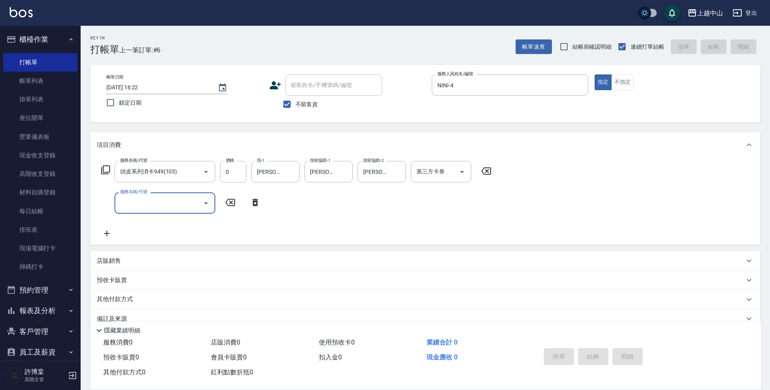
type input "[DATE] 17:28"
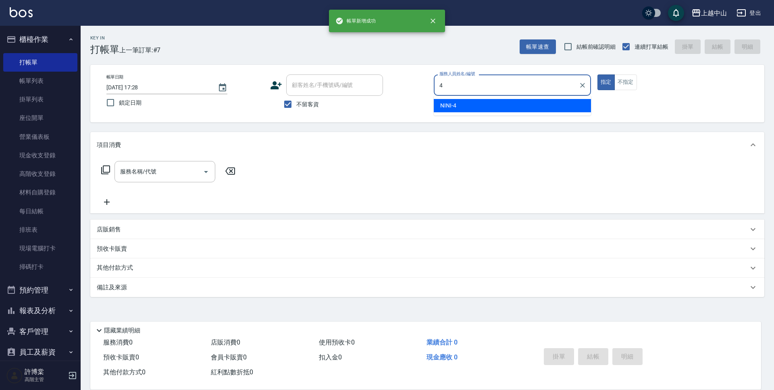
type input "NINI-4"
type button "true"
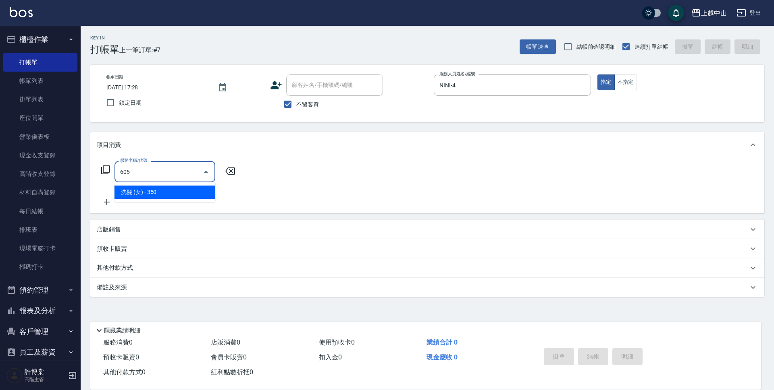
type input "洗髮 (女)(605)"
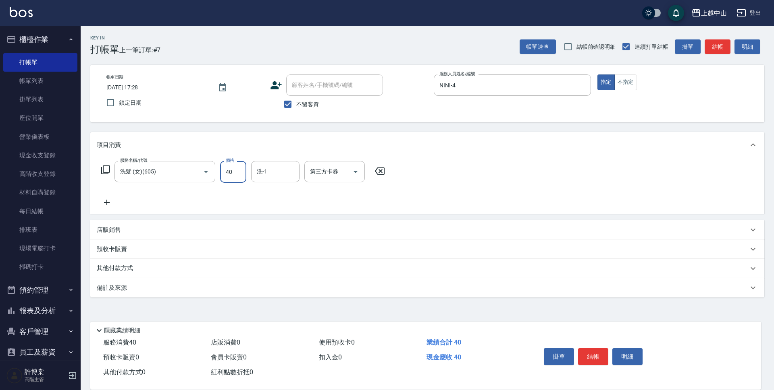
type input "400"
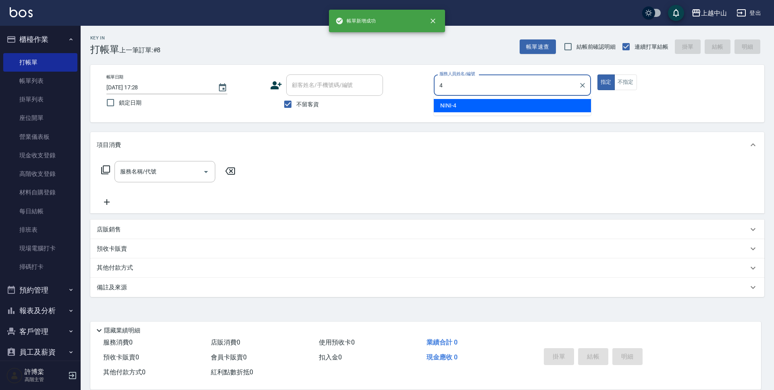
type input "NINI-4"
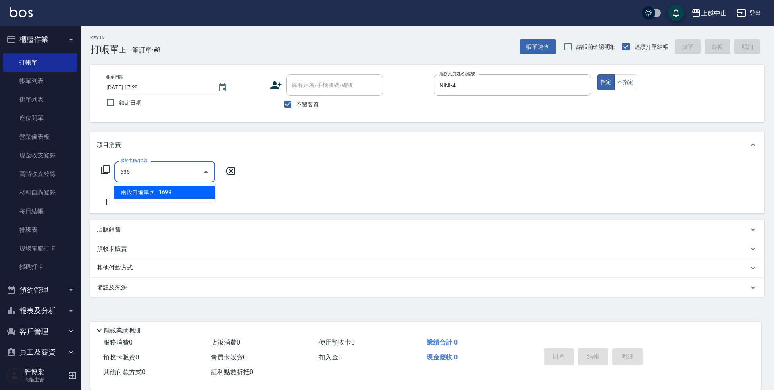
type input "兩段自備單次(635)"
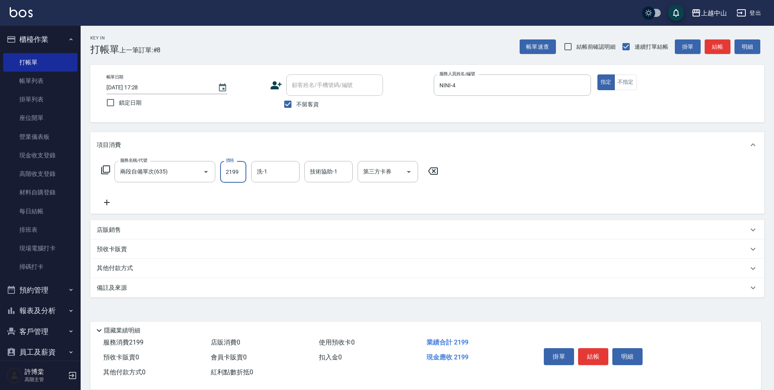
type input "2199"
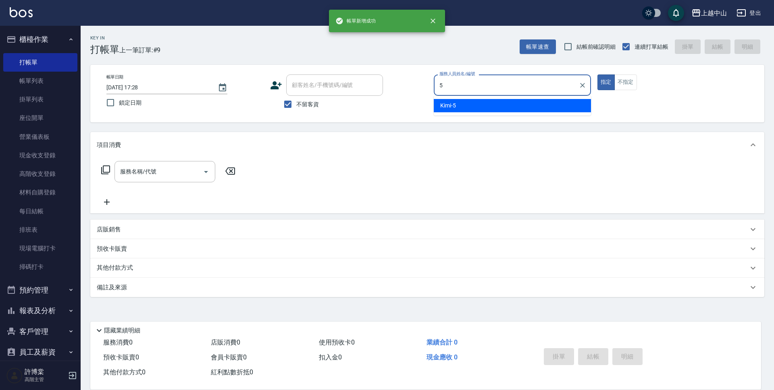
type input "Kimi-5"
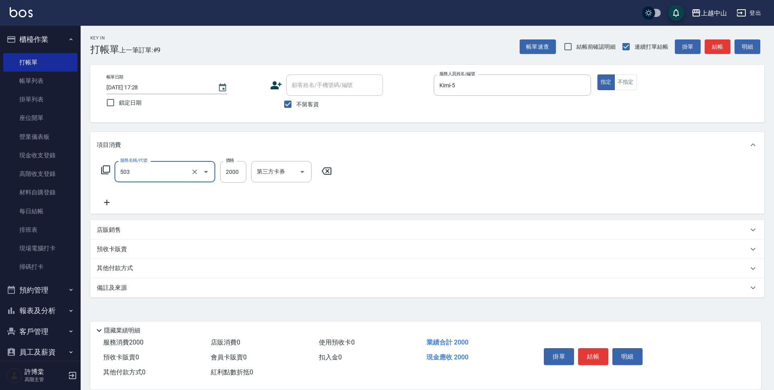
type input "染髮2000以下(503)"
type input "1300"
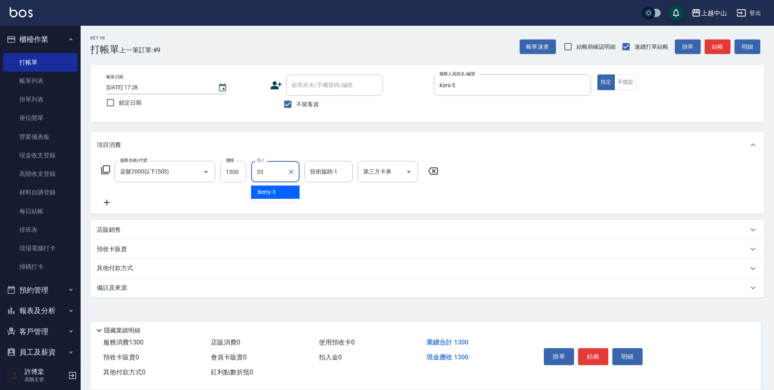
type input "[PERSON_NAME]-33"
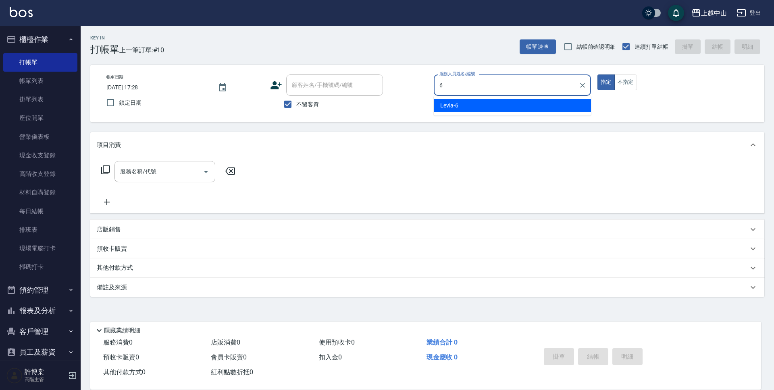
type input "Levia-6"
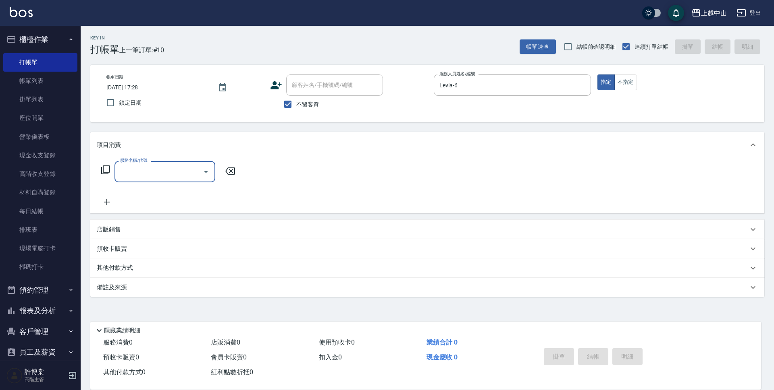
type input "6"
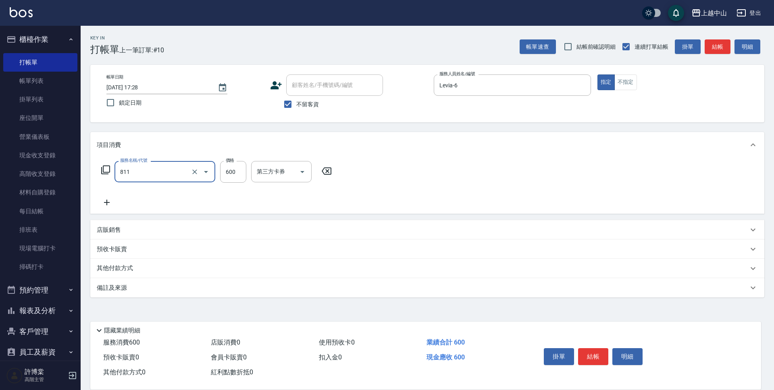
type input "洗+剪(811)"
type input "399"
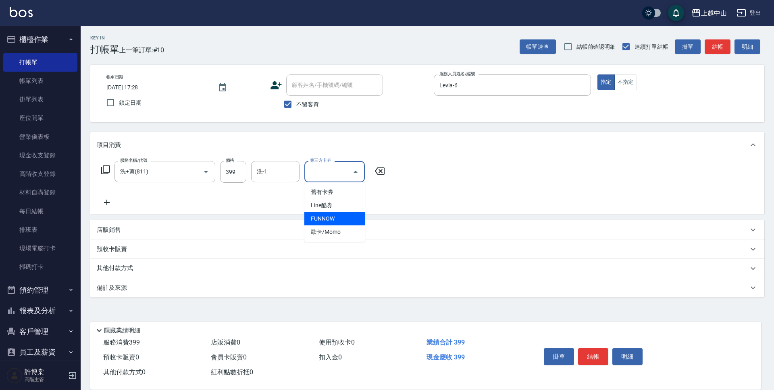
type input "FUNNOW"
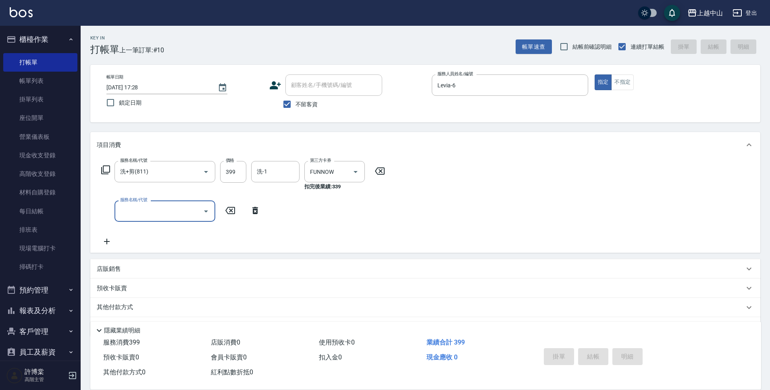
type input "[DATE] 17:29"
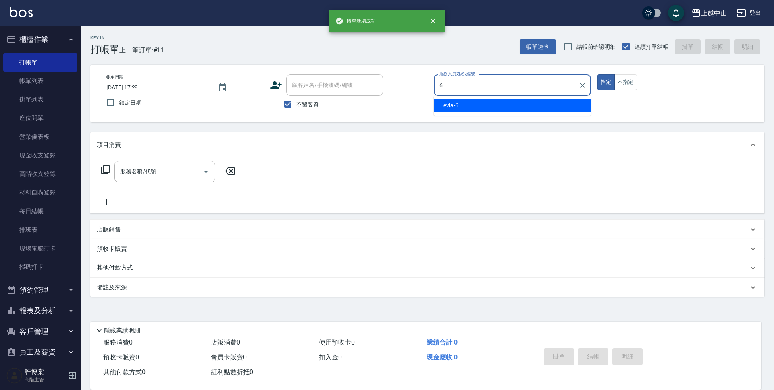
type input "Levia-6"
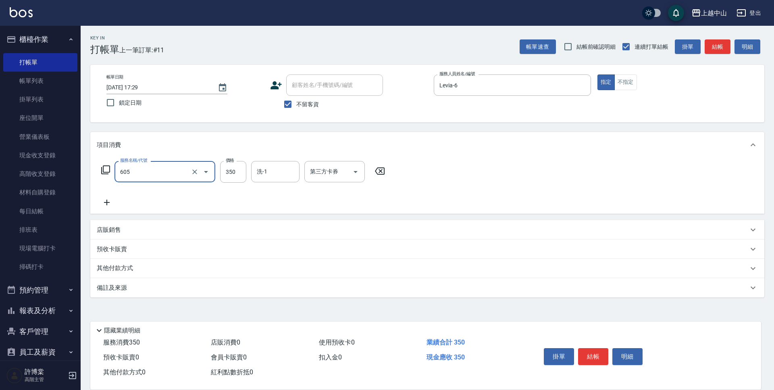
type input "洗髮 (女)(605)"
type input "500"
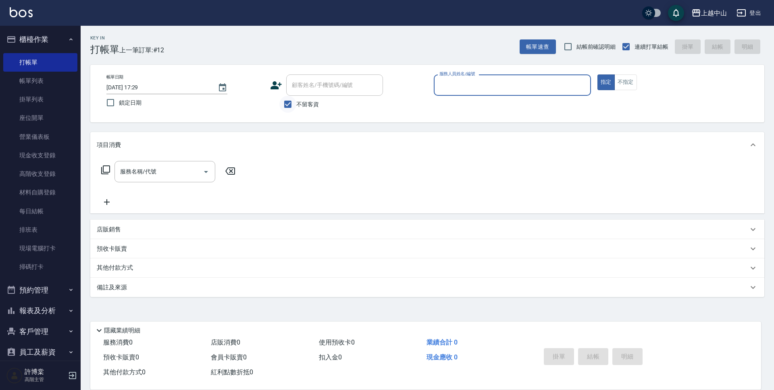
click at [282, 103] on input "不留客資" at bounding box center [287, 104] width 17 height 17
checkbox input "false"
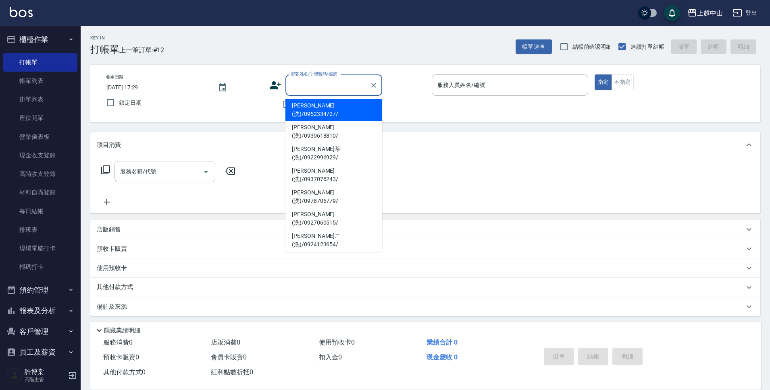
click at [301, 83] on div "顧客姓名/手機號碼/編號 顧客姓名/手機號碼/編號" at bounding box center [333, 85] width 97 height 21
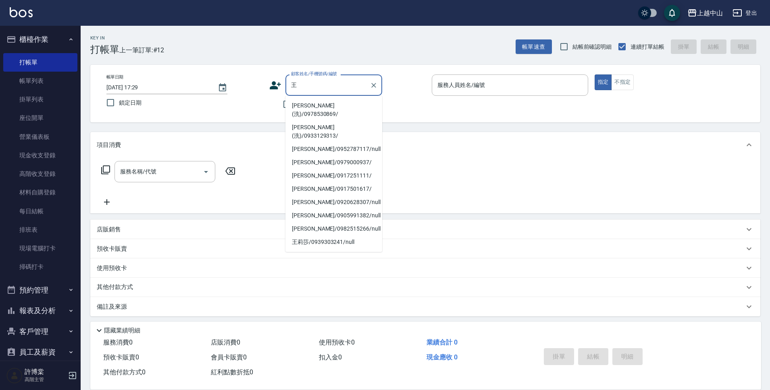
click at [310, 106] on li "[PERSON_NAME](洗)/0978530869/" at bounding box center [333, 110] width 97 height 22
type input "[PERSON_NAME](洗)/0978530869/"
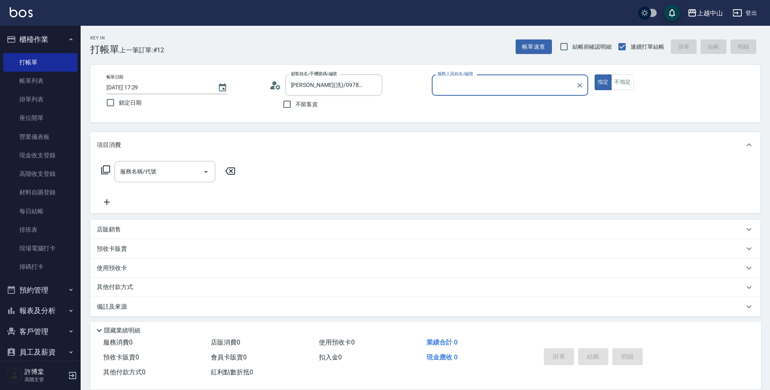
type input "Levia-6"
click at [594, 75] on button "指定" at bounding box center [602, 83] width 17 height 16
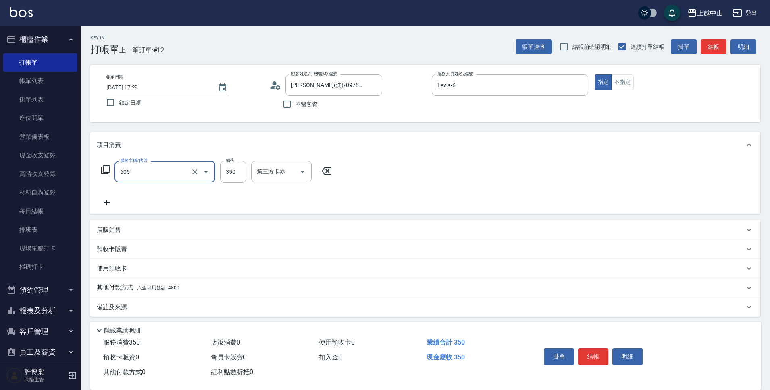
type input "洗髮 (女)(605)"
type input "450"
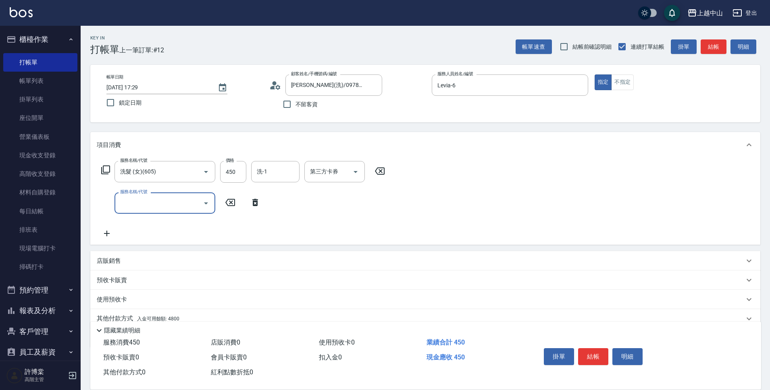
scroll to position [35, 0]
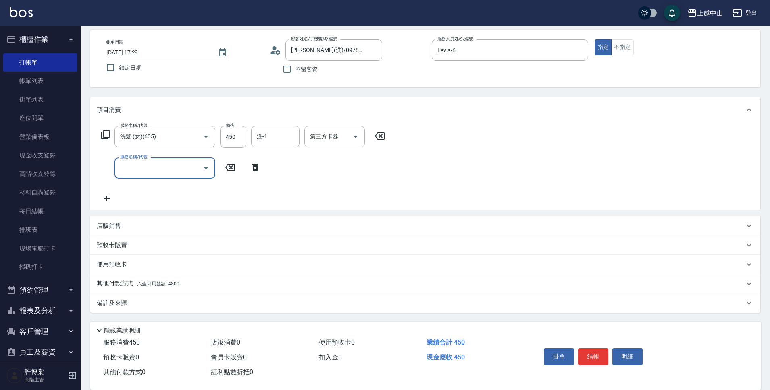
click at [214, 279] on div "其他付款方式 入金可用餘額: 4800" at bounding box center [425, 283] width 670 height 19
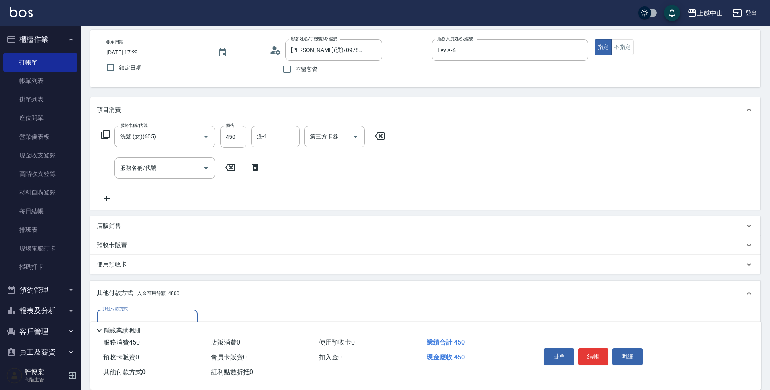
scroll to position [130, 0]
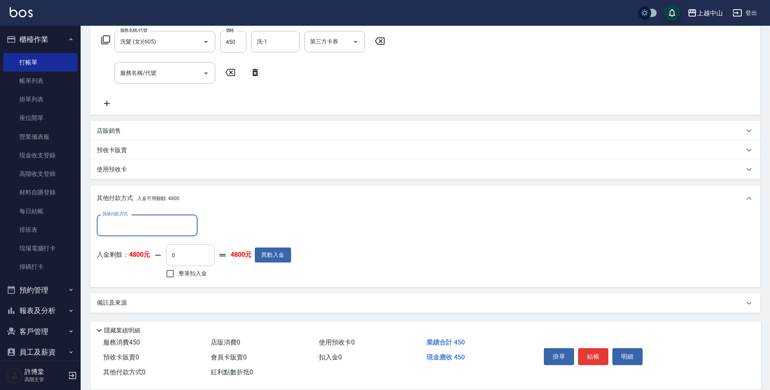
click at [197, 247] on input "0" at bounding box center [190, 256] width 48 height 22
type input "450"
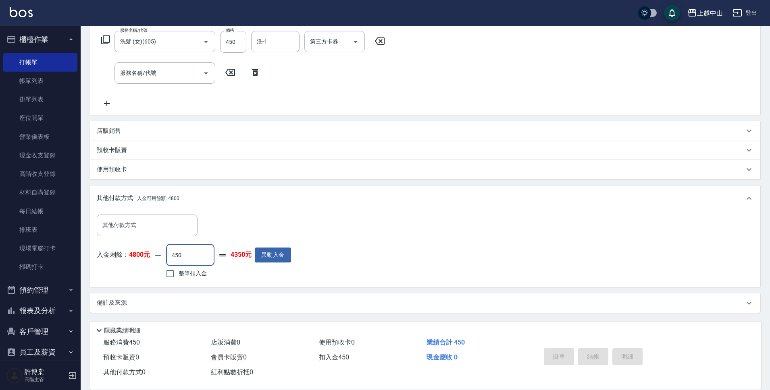
type input "[DATE] 17:30"
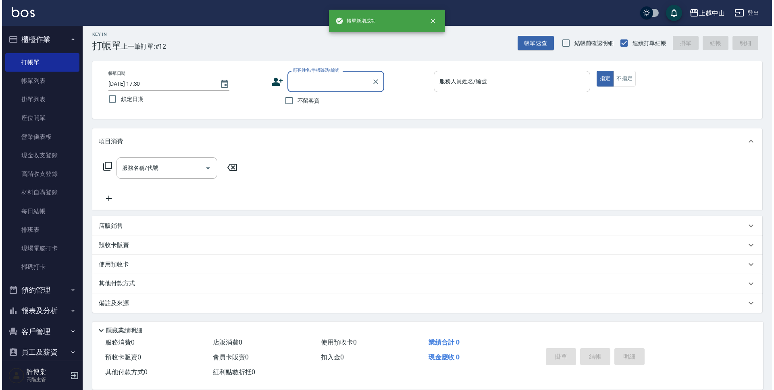
scroll to position [0, 0]
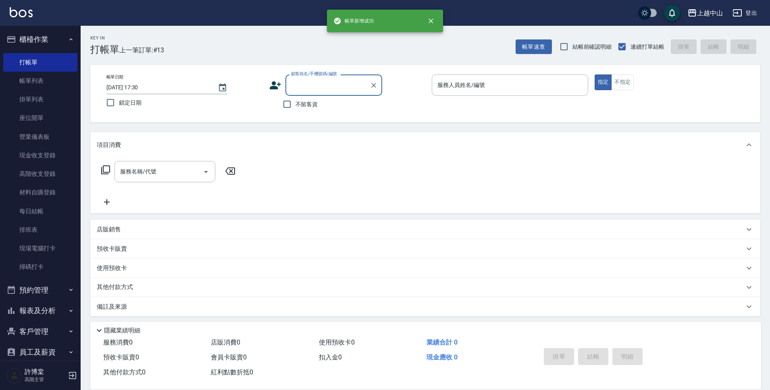
type input "7"
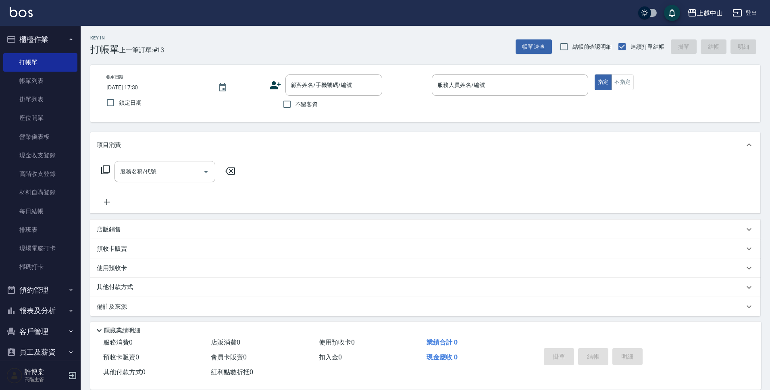
click at [270, 116] on div "帳單日期 [DATE] 17:30 鎖定日期 顧客姓名/手機號碼/編號 顧客姓名/手機號碼/編號 不留客資 服務人員姓名/編號 服務人員姓名/編號 指定 不指定" at bounding box center [425, 94] width 670 height 58
click at [282, 102] on input "不留客資" at bounding box center [286, 104] width 17 height 17
checkbox input "true"
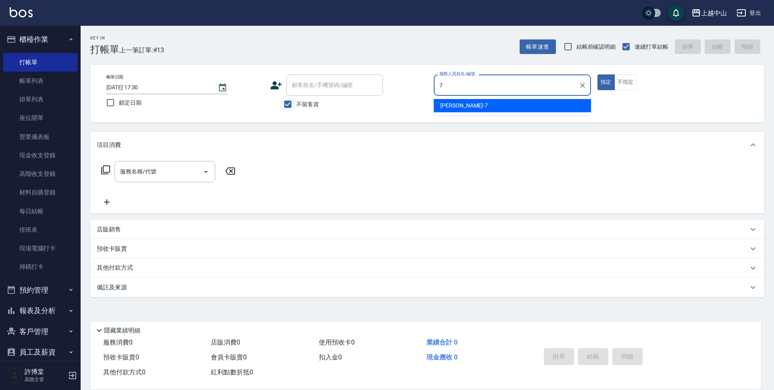
type input "[PERSON_NAME]-7"
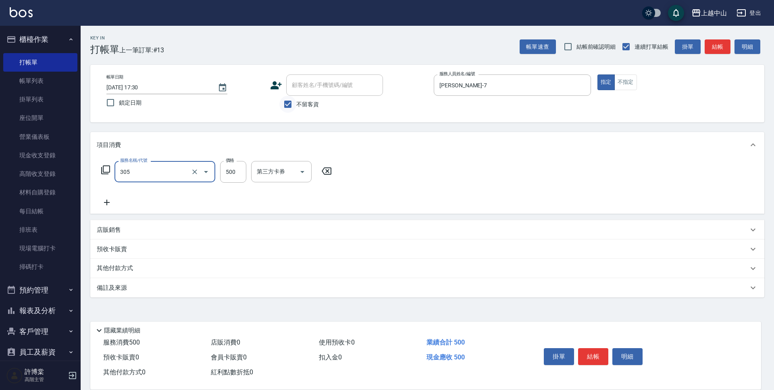
type input "剪髮(305)"
type input "450"
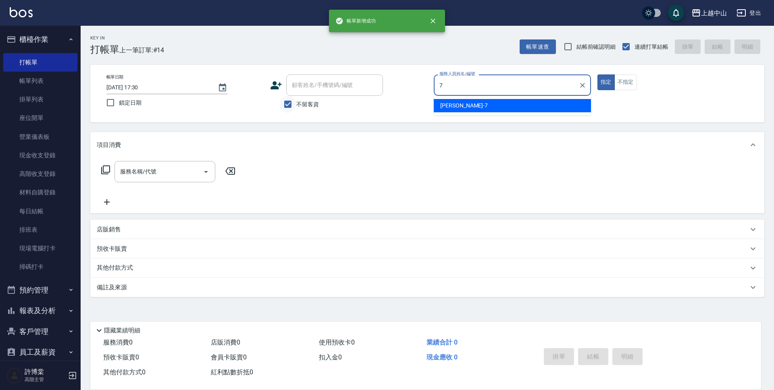
type input "[PERSON_NAME]-7"
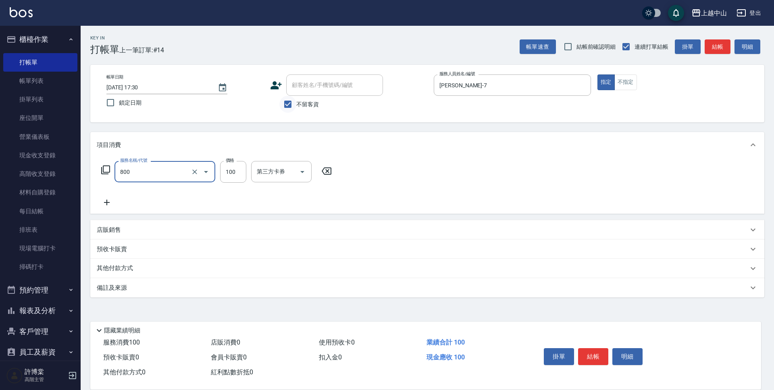
type input "梳髮(800)"
type input "400"
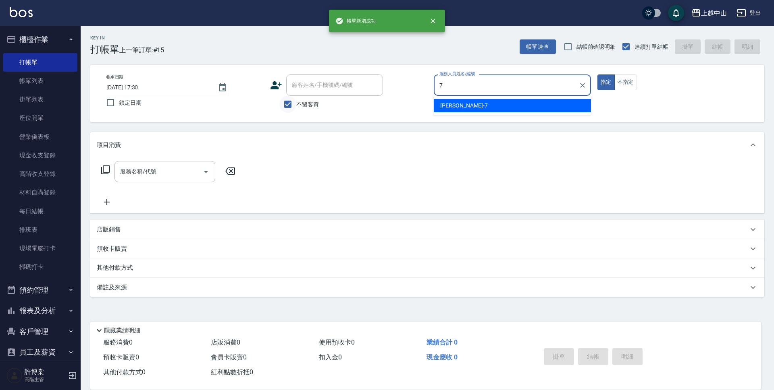
type input "[PERSON_NAME]-7"
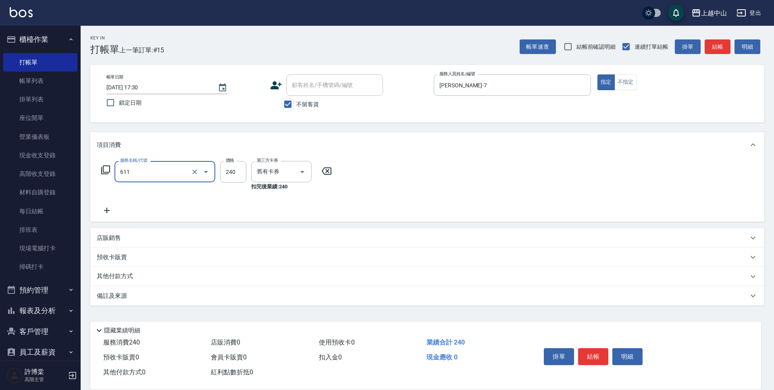
type input "洗髮卷消費(611)"
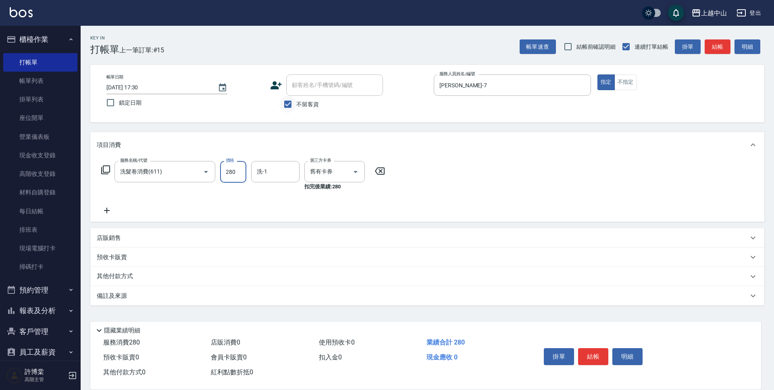
type input "280"
type input "[PERSON_NAME]-33"
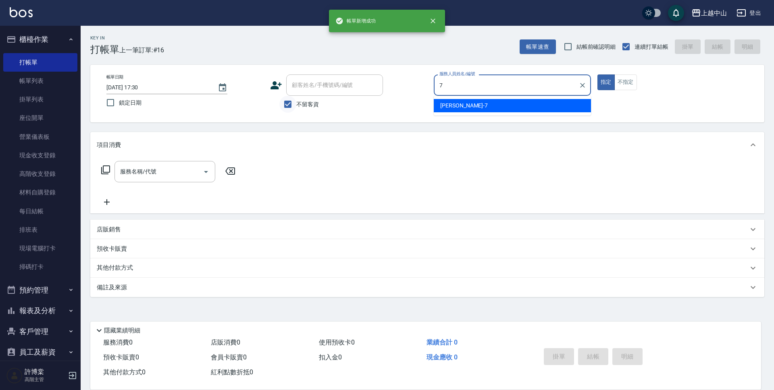
type input "[PERSON_NAME]-7"
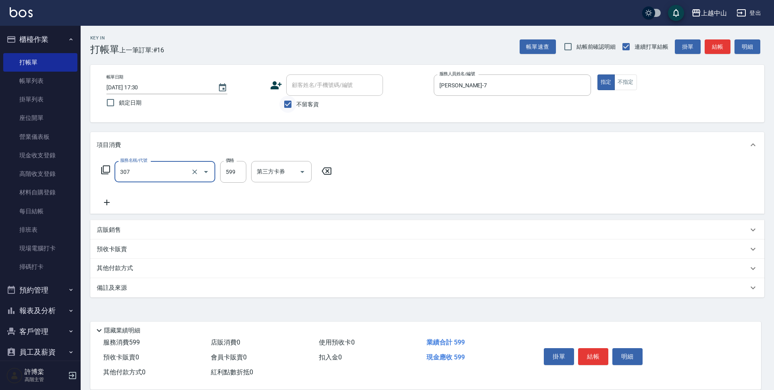
type input "森精萃角質調理髮浴(307)"
type input "650"
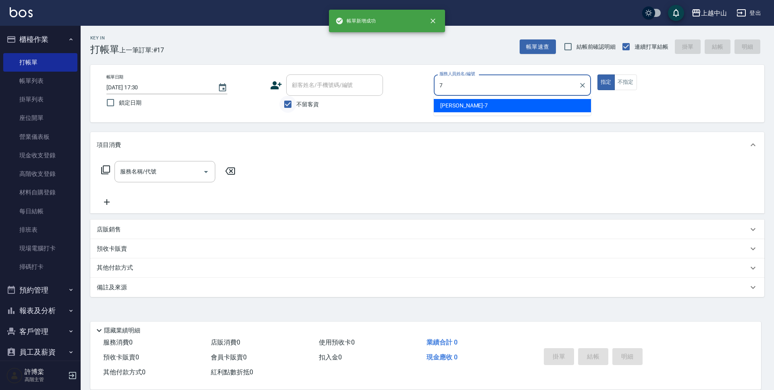
type input "[PERSON_NAME]-7"
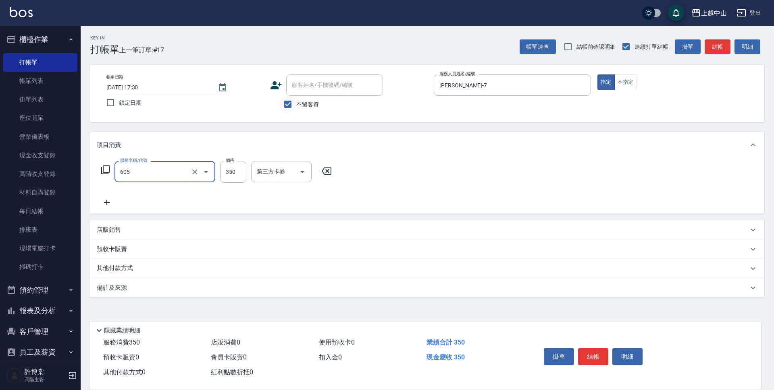
type input "洗髮 (女)(605)"
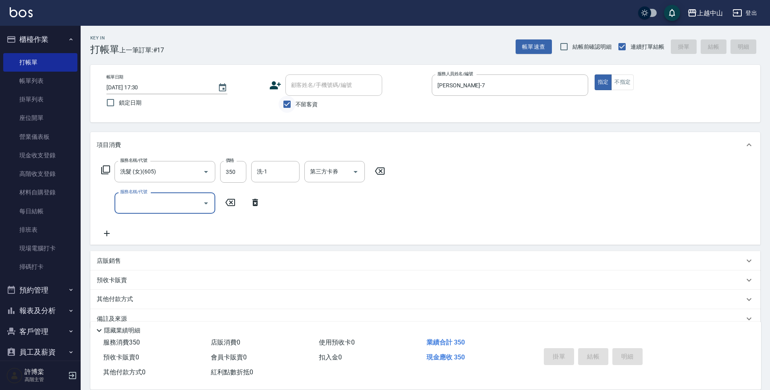
type input "[DATE] 17:31"
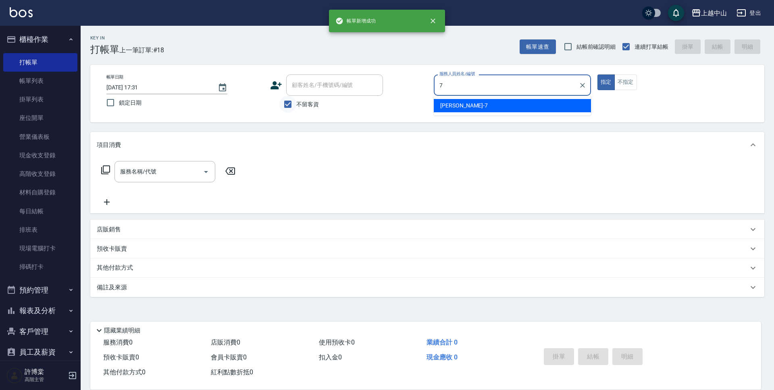
type input "[PERSON_NAME]-7"
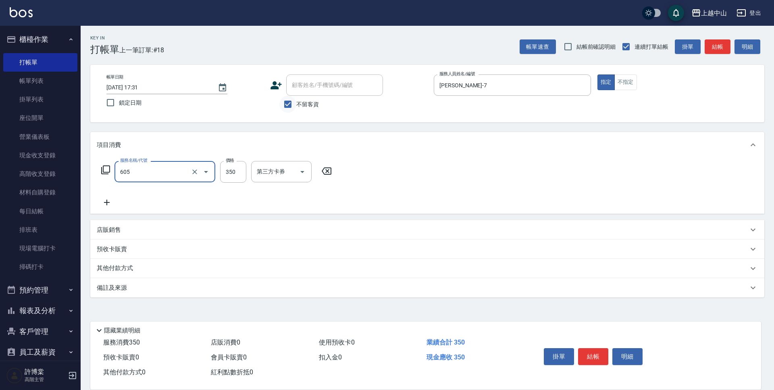
type input "洗髮 (女)(605)"
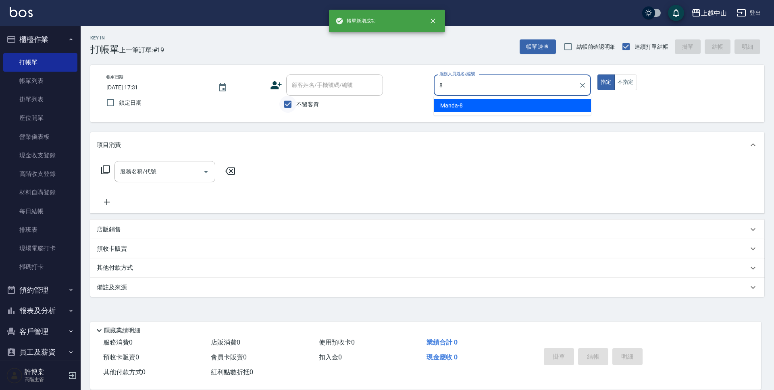
type input "Manda-8"
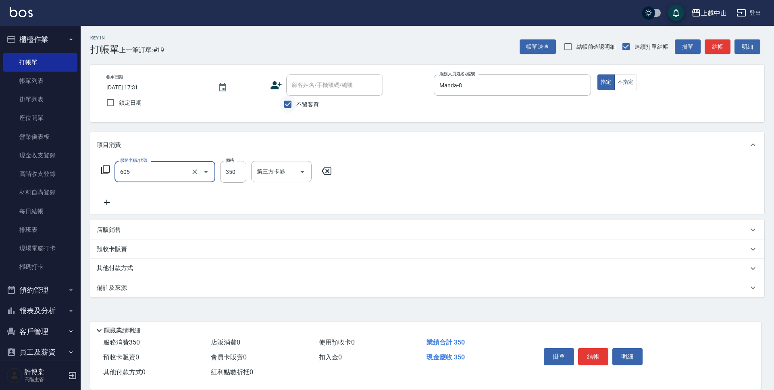
type input "洗髮 (女)(605)"
type input "400"
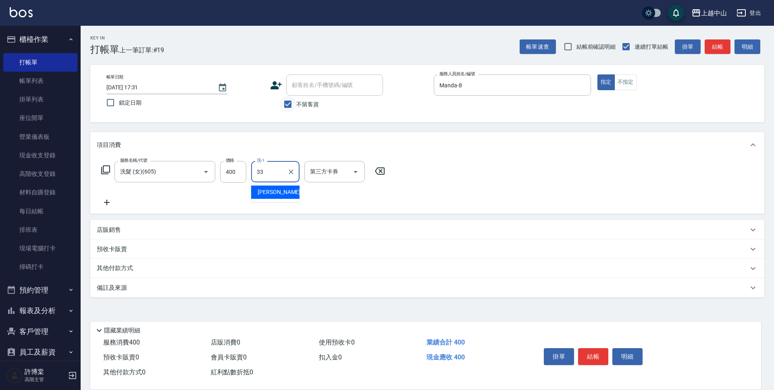
type input "[PERSON_NAME]-33"
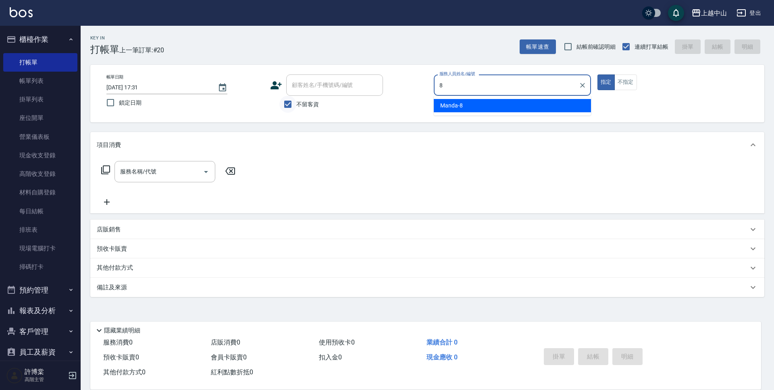
type input "Manda-8"
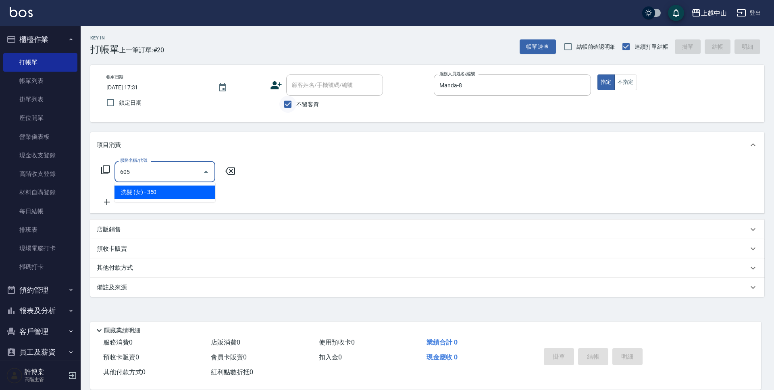
type input "洗髮 (女)(605)"
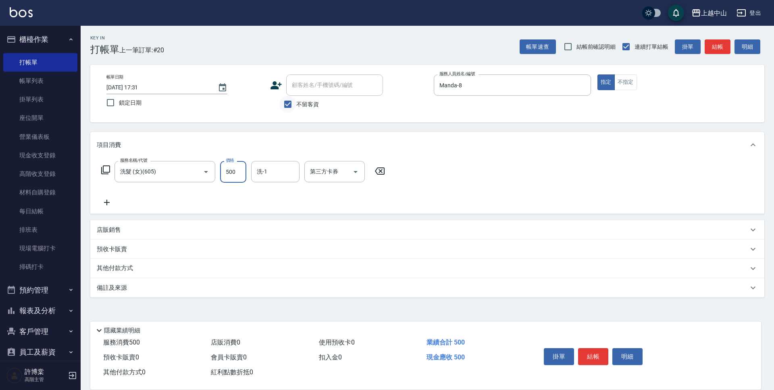
type input "500"
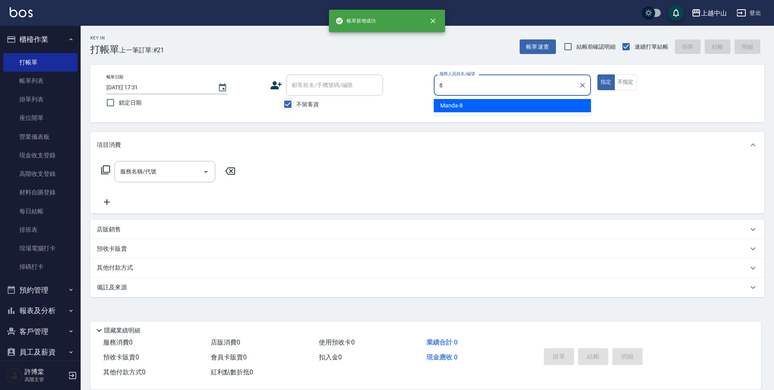
type input "Manda-8"
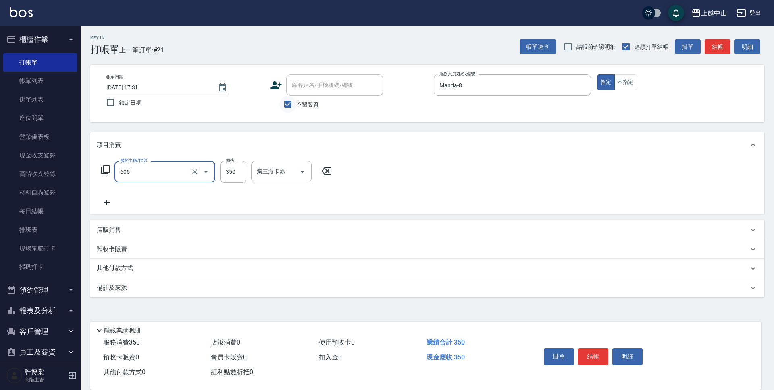
type input "洗髮 (女)(605)"
type input "500"
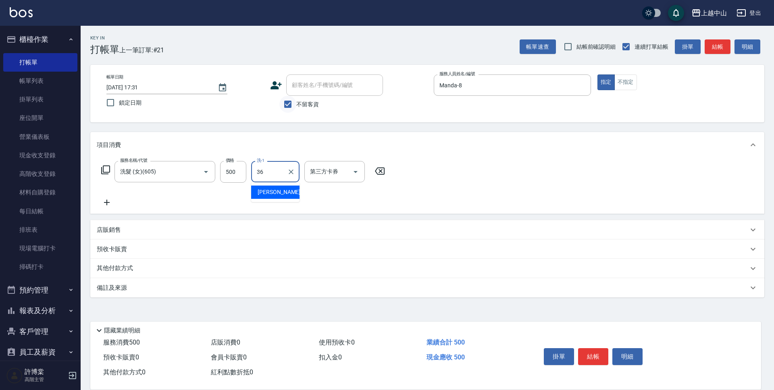
type input "薇慈-36"
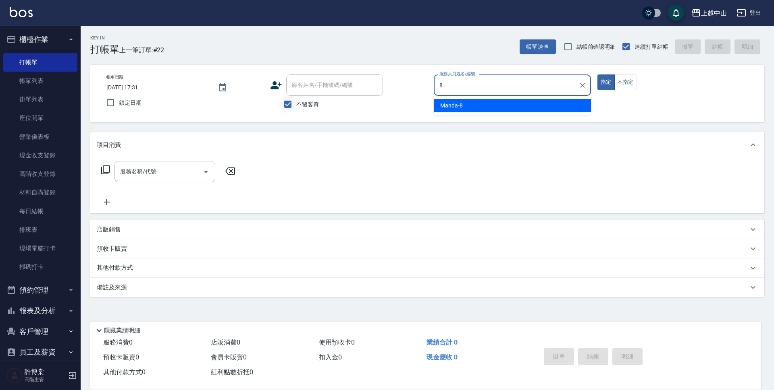
type input "Manda-8"
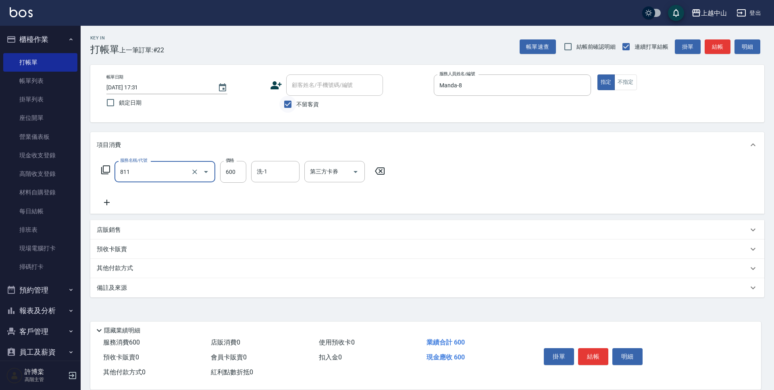
type input "洗+剪(811)"
click at [224, 175] on input "600" at bounding box center [233, 172] width 26 height 22
type input "700"
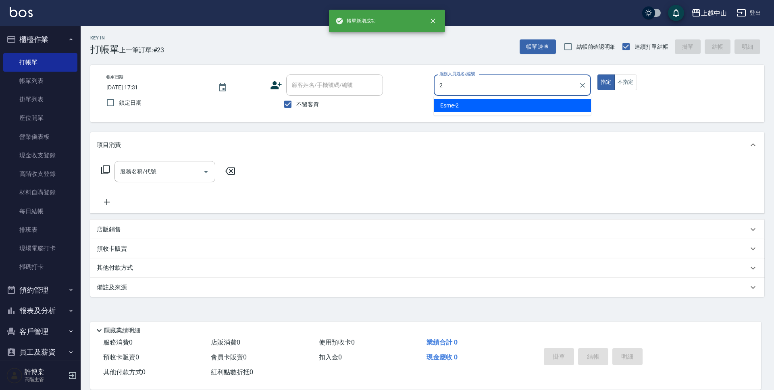
type input "Esme-2"
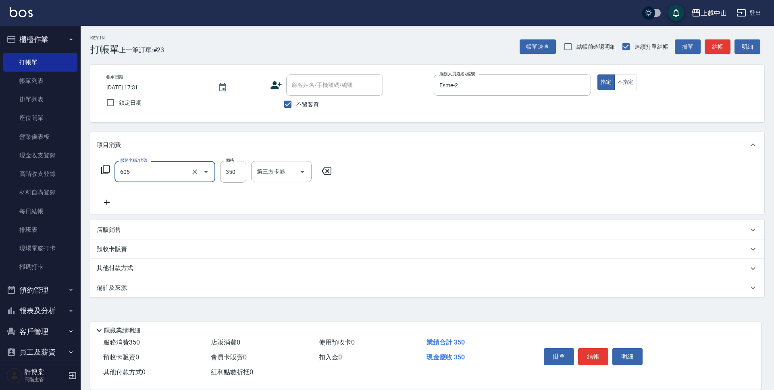
type input "洗髮 (女)(605)"
type input "500"
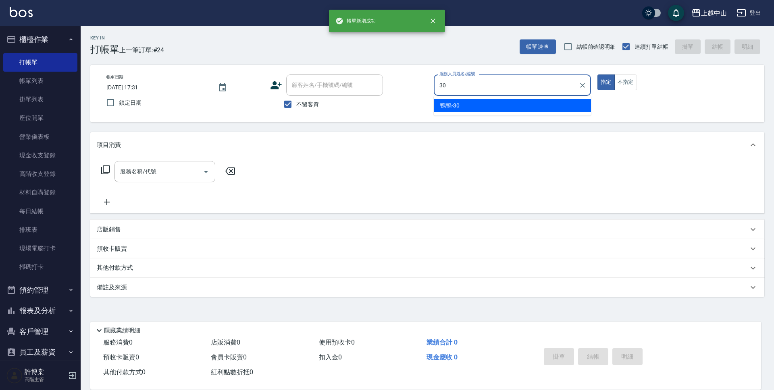
type input "鴨鴨-30"
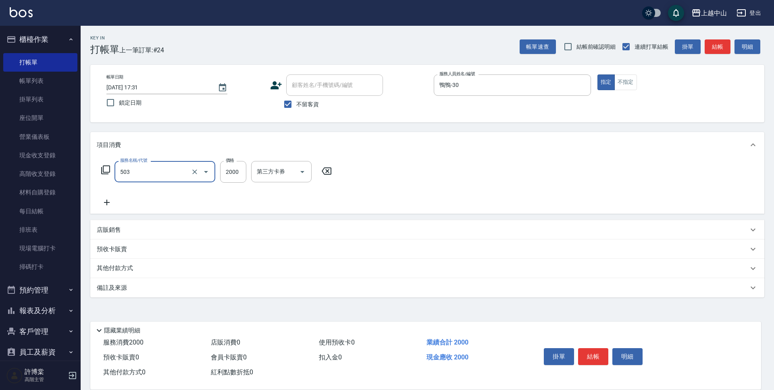
type input "染髮2000以下(503)"
type input "500"
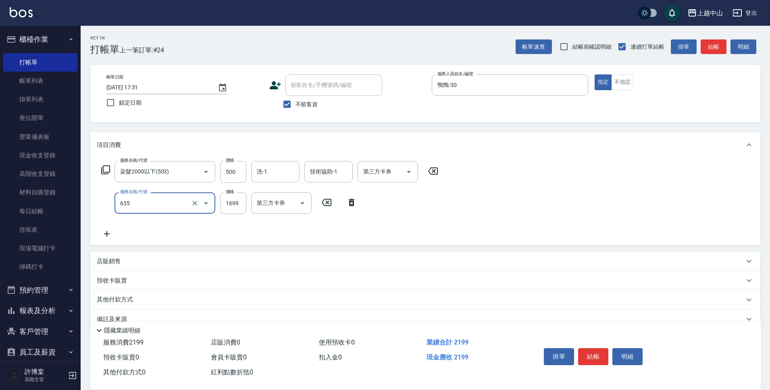
type input "兩段自備單次(635)"
type input "1000"
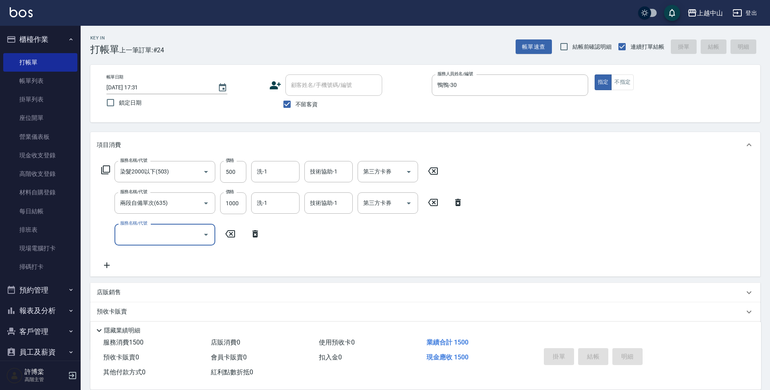
type input "[DATE] 17:32"
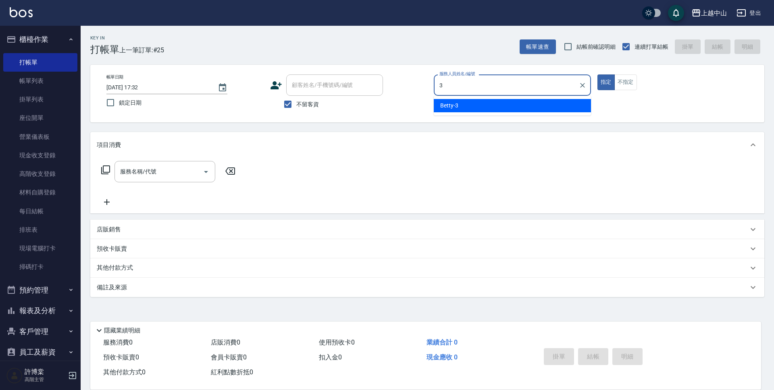
type input "Betty-3"
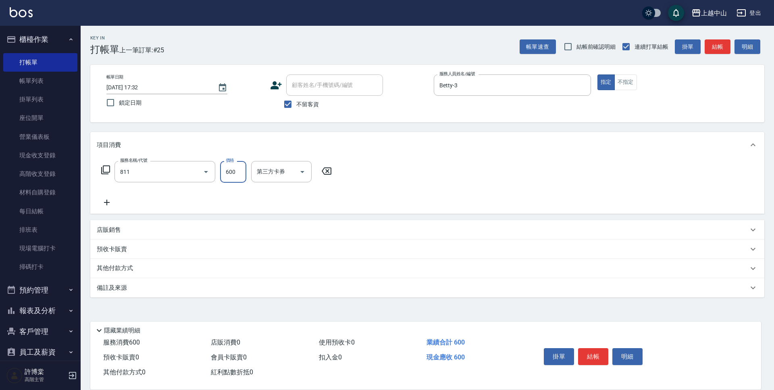
type input "洗+剪(811)"
type input "399"
type input "[PERSON_NAME]-33"
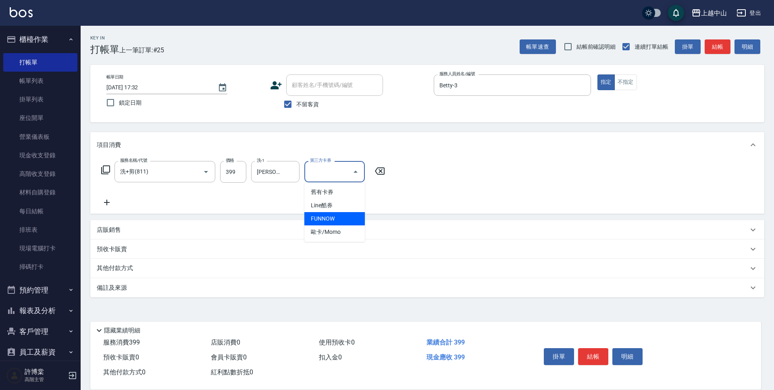
type input "FUNNOW"
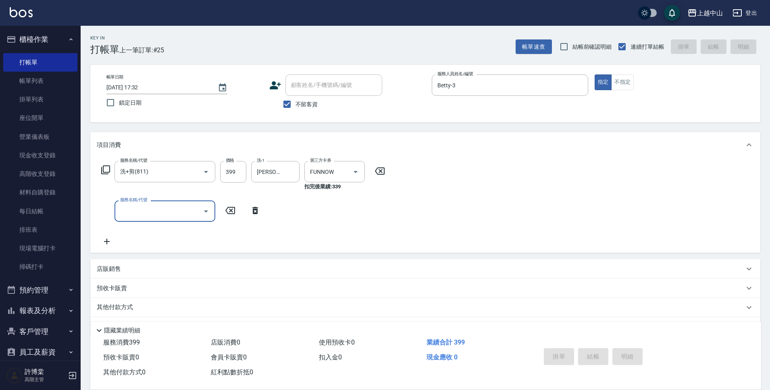
type input "[DATE] 17:57"
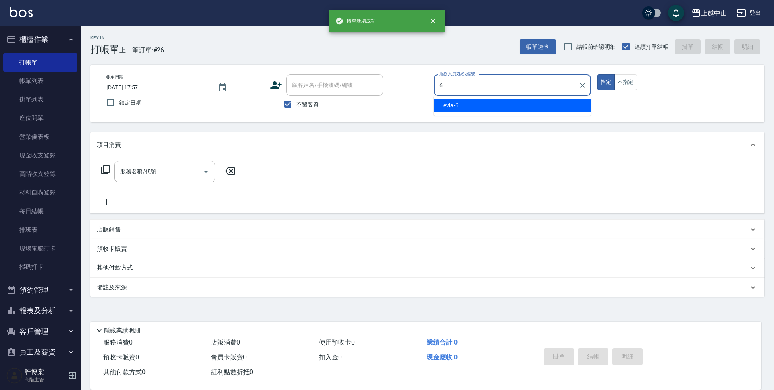
type input "Levia-6"
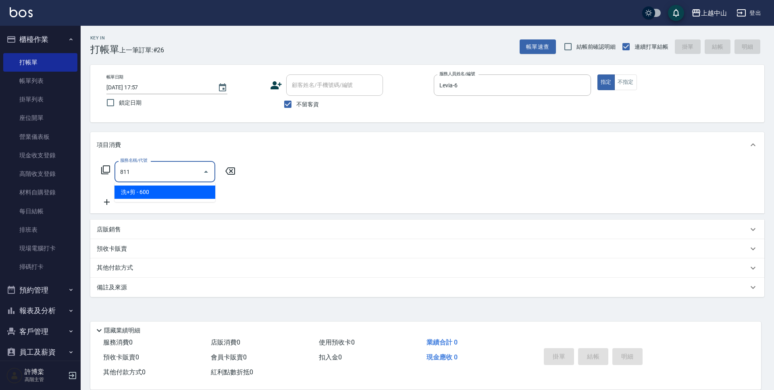
type input "洗+剪(811)"
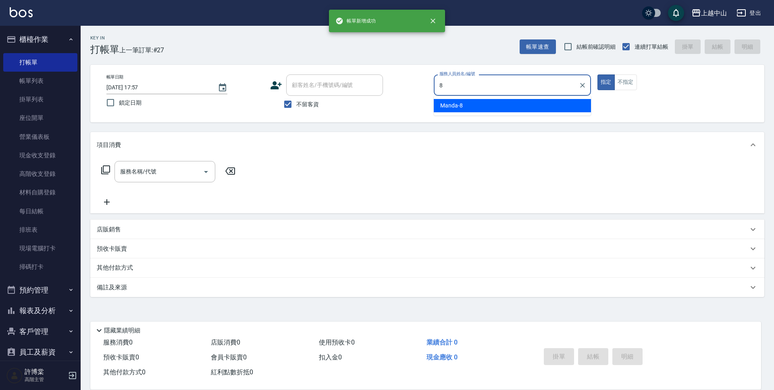
type input "Manda-8"
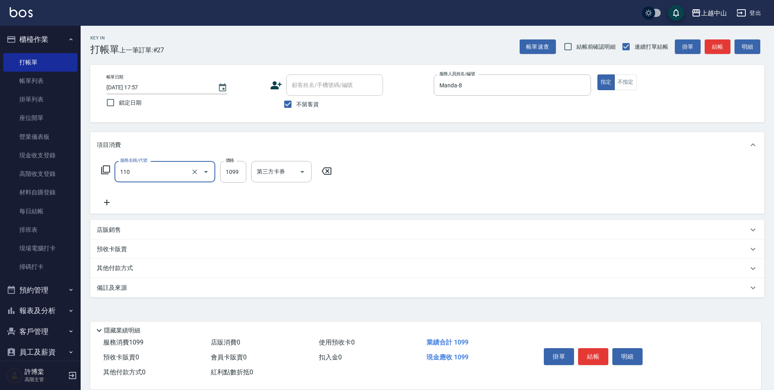
type input "洗+剪+頭皮999(110)"
type input "1750"
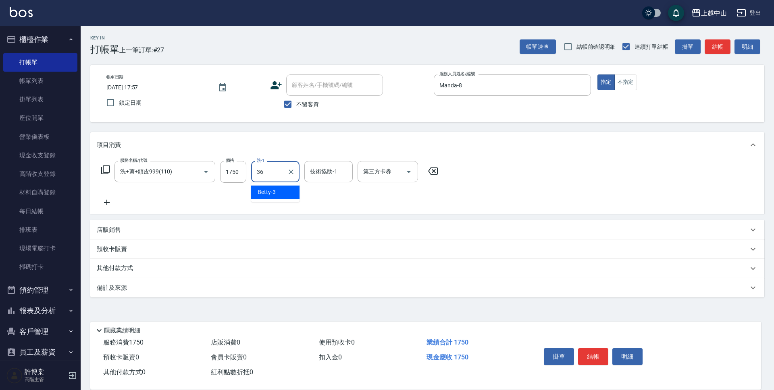
type input "薇慈-36"
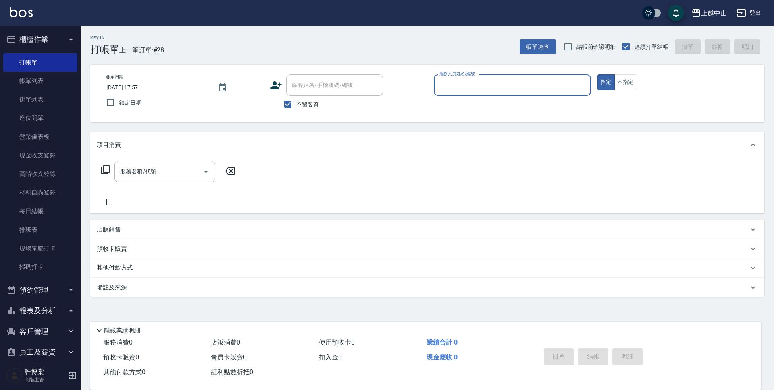
click at [68, 41] on icon "button" at bounding box center [71, 39] width 6 height 6
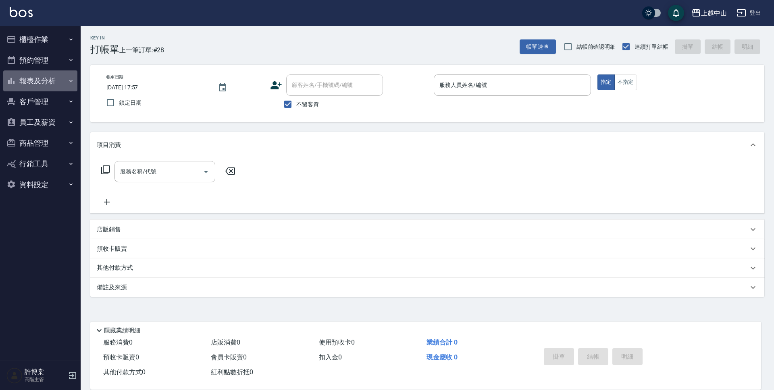
click at [39, 77] on button "報表及分析" at bounding box center [40, 81] width 74 height 21
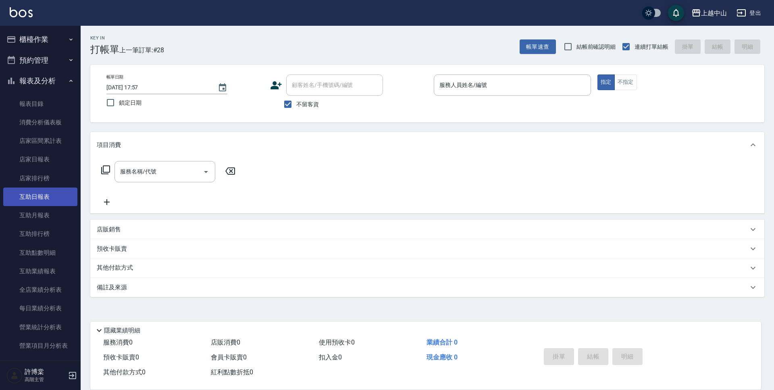
click at [46, 201] on link "互助日報表" at bounding box center [40, 197] width 74 height 19
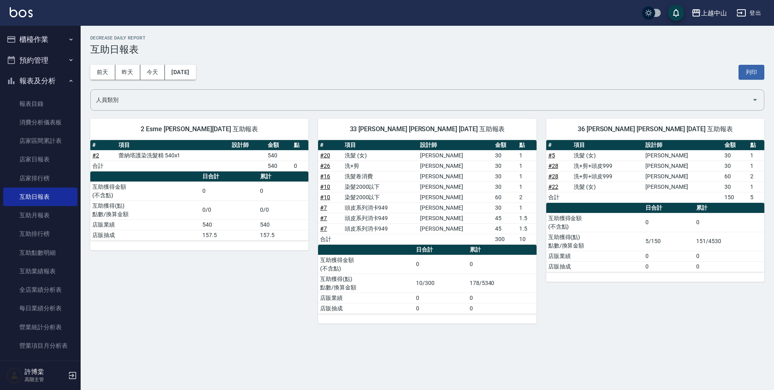
click at [48, 81] on button "報表及分析" at bounding box center [40, 81] width 74 height 21
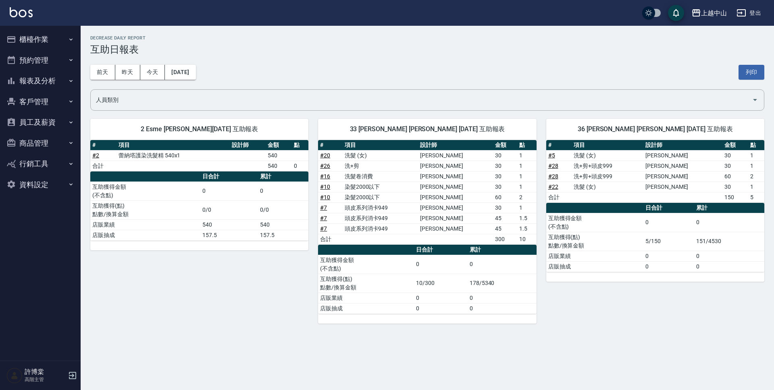
click at [66, 38] on button "櫃檯作業" at bounding box center [40, 39] width 74 height 21
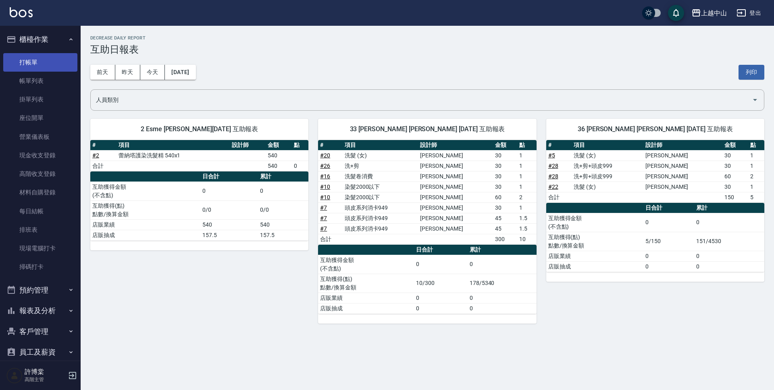
click at [54, 58] on link "打帳單" at bounding box center [40, 62] width 74 height 19
